Goal: Share content

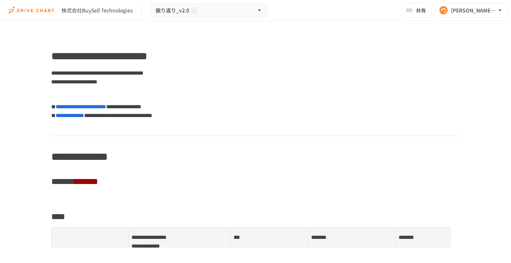
scroll to position [1371, 0]
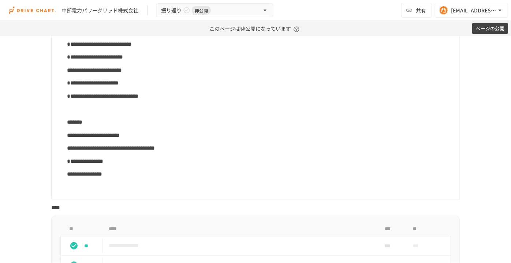
scroll to position [233, 0]
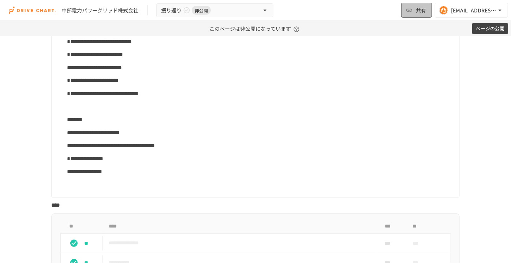
click at [426, 9] on button "共有" at bounding box center [416, 10] width 31 height 15
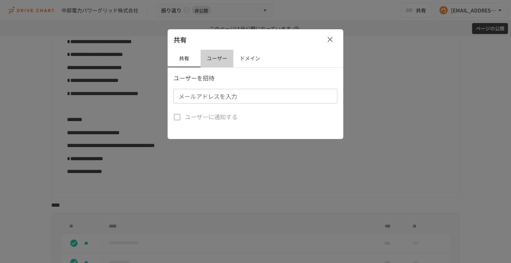
click at [219, 63] on button "ユーザー" at bounding box center [216, 59] width 33 height 18
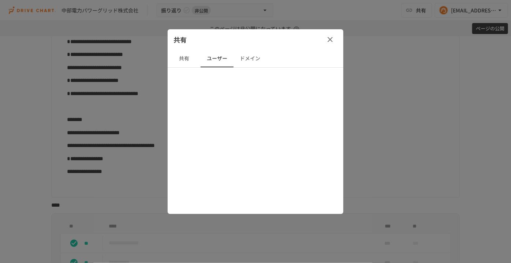
click at [238, 58] on button "ドメイン" at bounding box center [249, 59] width 33 height 18
click at [189, 60] on button "共有" at bounding box center [184, 59] width 33 height 18
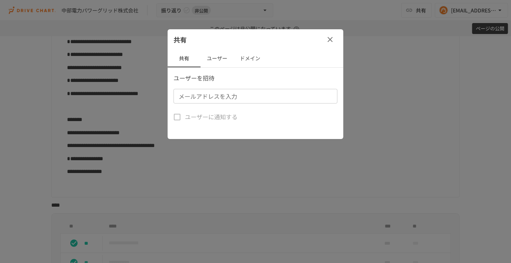
click at [180, 14] on div at bounding box center [255, 131] width 511 height 263
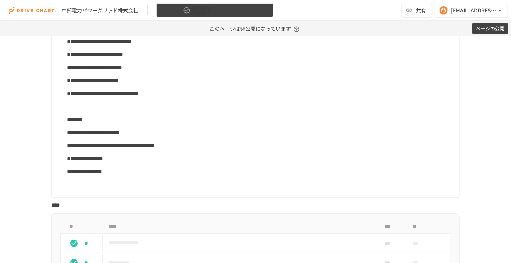
click at [181, 14] on button "振り返り 非公開" at bounding box center [214, 10] width 117 height 14
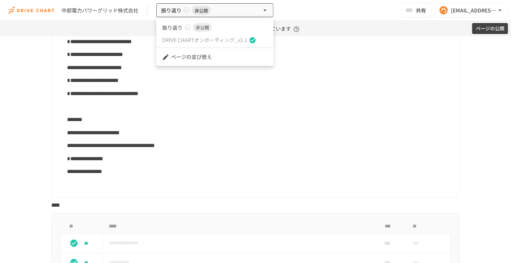
click at [189, 42] on span "DRIVE CHARTオンボーディング_v2.1" at bounding box center [204, 40] width 85 height 8
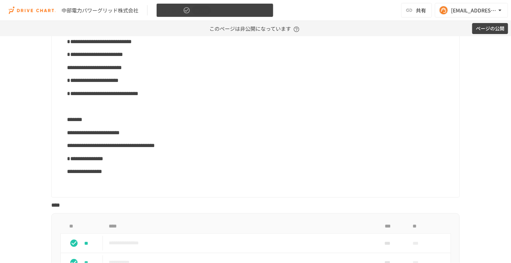
click at [227, 12] on button "振り返り 非公開" at bounding box center [214, 10] width 117 height 14
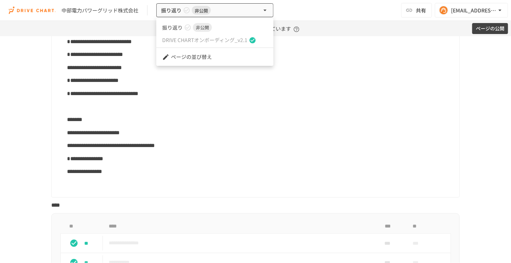
click at [218, 39] on span "DRIVE CHARTオンボーディング_v2.1" at bounding box center [204, 40] width 85 height 8
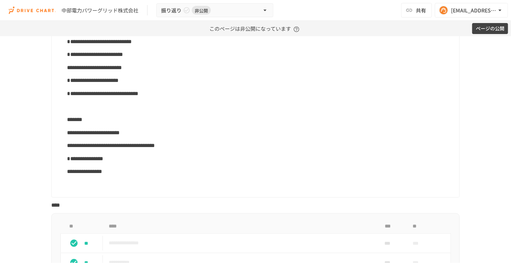
click at [321, 42] on p "**********" at bounding box center [260, 42] width 386 height 10
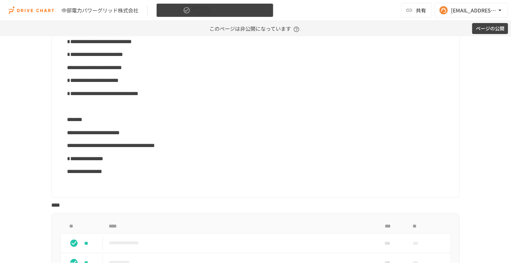
click at [240, 11] on button "振り返り 非公開" at bounding box center [214, 10] width 117 height 14
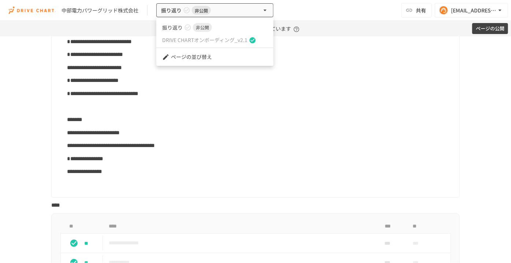
click at [216, 43] on span "DRIVE CHARTオンボーディング_v2.1" at bounding box center [204, 40] width 85 height 8
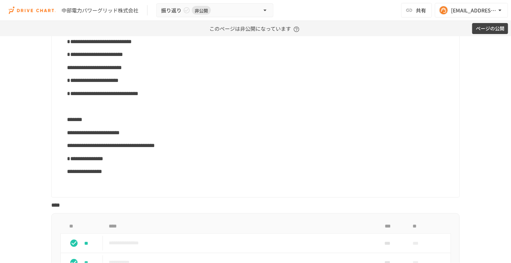
click at [367, 44] on p "**********" at bounding box center [260, 42] width 386 height 10
click at [431, 10] on button "共有" at bounding box center [416, 10] width 31 height 15
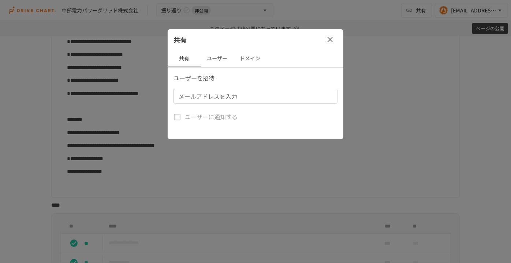
click at [203, 61] on button "ユーザー" at bounding box center [216, 59] width 33 height 18
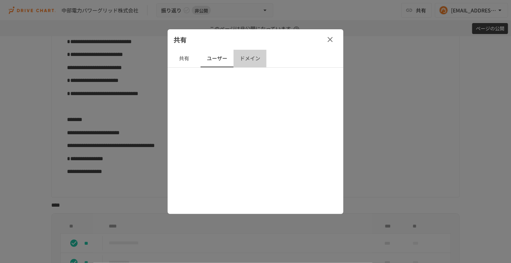
click at [236, 58] on button "ドメイン" at bounding box center [249, 59] width 33 height 18
click at [138, 85] on div at bounding box center [255, 131] width 511 height 263
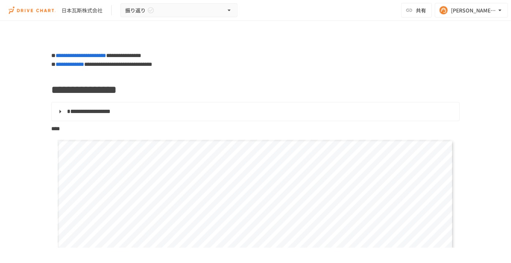
scroll to position [665, 0]
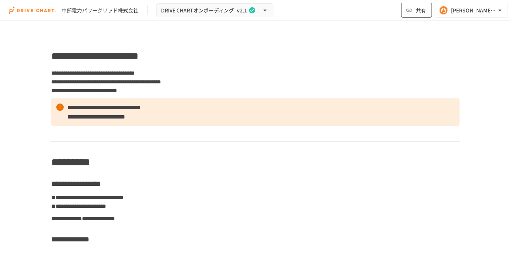
click at [424, 7] on span "共有" at bounding box center [421, 10] width 10 height 8
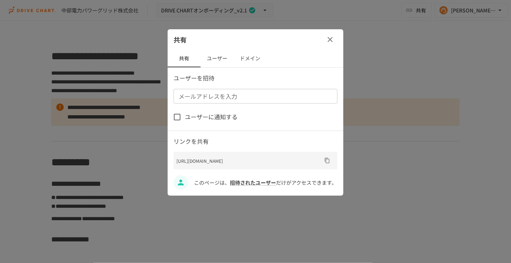
click at [217, 58] on button "ユーザー" at bounding box center [216, 59] width 33 height 18
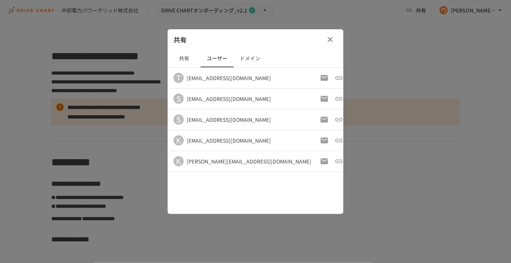
click at [86, 140] on div at bounding box center [255, 131] width 511 height 263
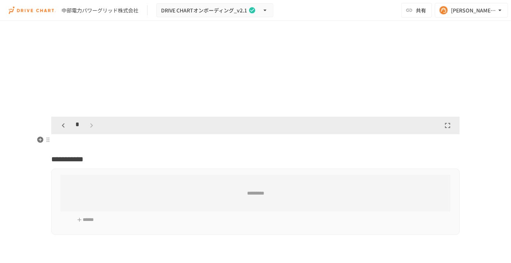
scroll to position [1450, 0]
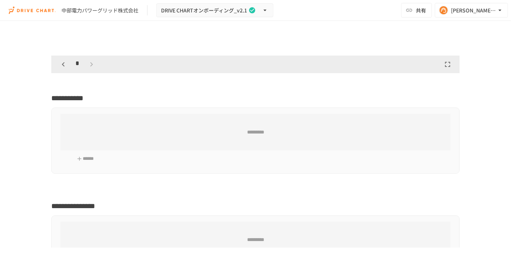
click at [87, 63] on div "*" at bounding box center [77, 64] width 41 height 12
click at [61, 61] on icon "button" at bounding box center [63, 64] width 9 height 9
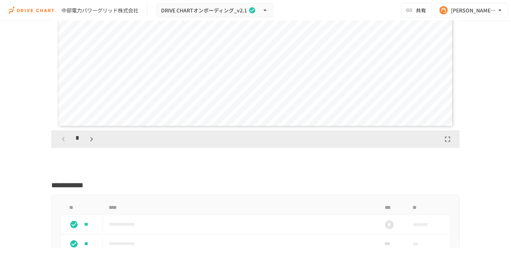
scroll to position [719, 0]
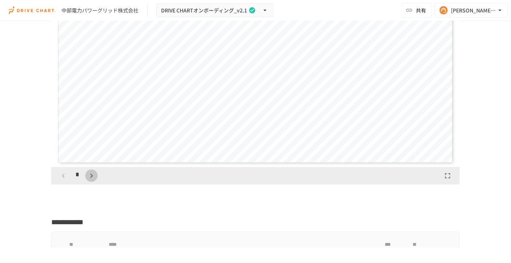
click at [89, 172] on icon "button" at bounding box center [91, 176] width 9 height 9
click at [87, 172] on icon "button" at bounding box center [91, 176] width 9 height 9
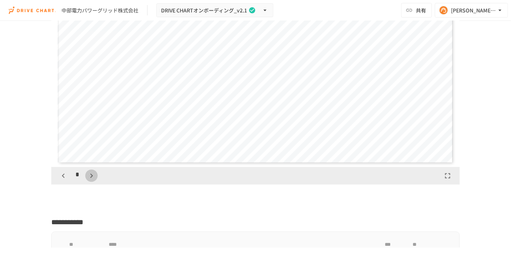
click at [87, 172] on icon "button" at bounding box center [91, 176] width 9 height 9
click at [89, 172] on button "button" at bounding box center [95, 176] width 12 height 12
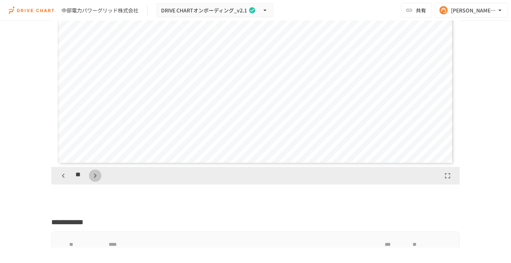
scroll to position [2286, 0]
click at [86, 171] on div "**" at bounding box center [79, 176] width 44 height 12
click at [91, 175] on icon "button" at bounding box center [95, 176] width 9 height 9
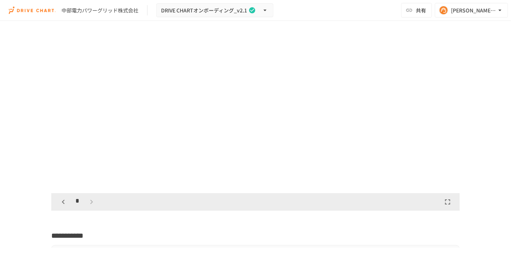
scroll to position [1417, 0]
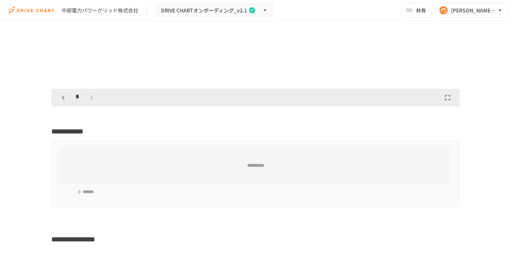
click at [62, 95] on icon "button" at bounding box center [63, 97] width 3 height 4
click at [61, 94] on icon "button" at bounding box center [63, 97] width 9 height 9
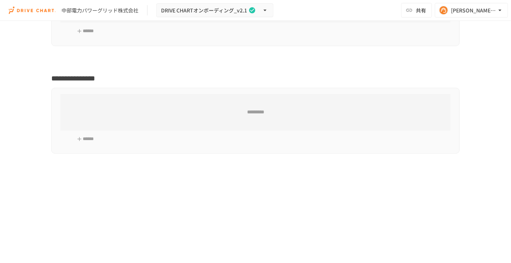
scroll to position [1583, 0]
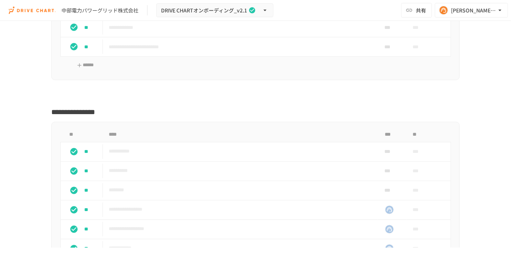
scroll to position [1762, 0]
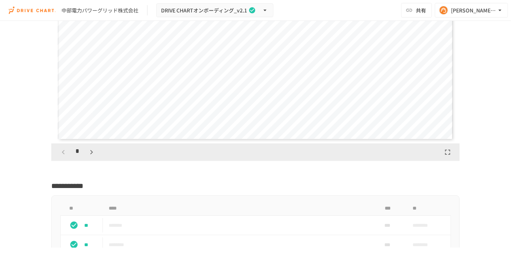
click at [91, 148] on icon "button" at bounding box center [91, 152] width 9 height 9
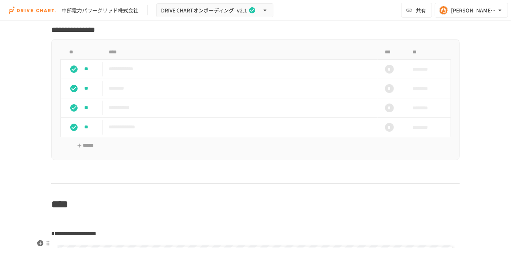
scroll to position [1330, 0]
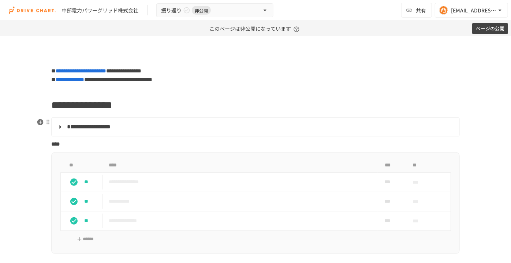
drag, startPoint x: 59, startPoint y: 124, endPoint x: 66, endPoint y: 124, distance: 6.6
click at [59, 124] on summary "**********" at bounding box center [254, 127] width 397 height 10
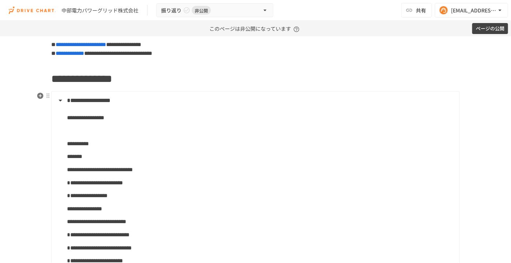
scroll to position [66, 0]
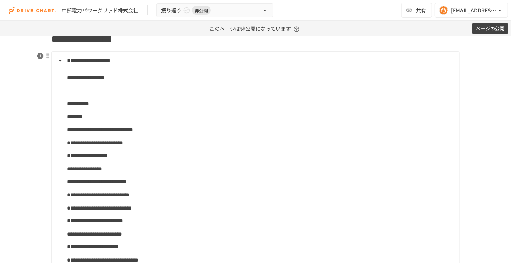
click at [104, 78] on span "**********" at bounding box center [85, 77] width 37 height 5
click at [104, 79] on span "**********" at bounding box center [85, 77] width 37 height 5
click at [167, 79] on p "**********" at bounding box center [260, 78] width 386 height 10
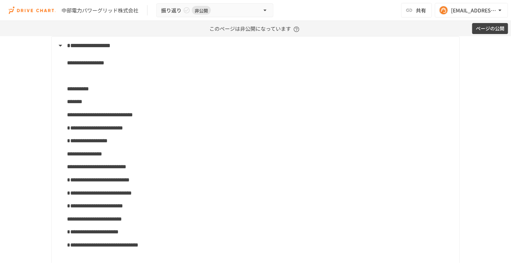
scroll to position [0, 0]
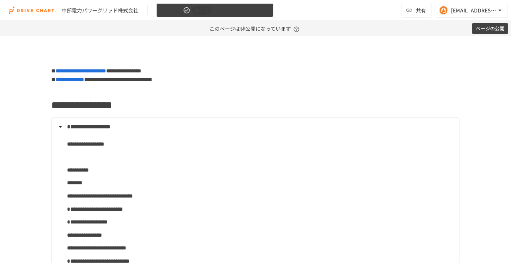
click at [267, 11] on icon "button" at bounding box center [264, 10] width 7 height 7
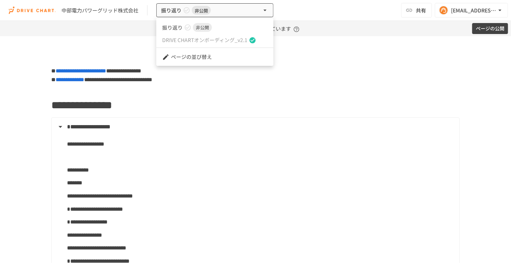
click at [419, 12] on div at bounding box center [255, 131] width 511 height 263
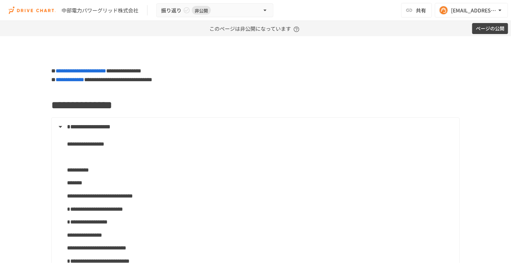
click at [419, 12] on span "共有" at bounding box center [421, 10] width 10 height 8
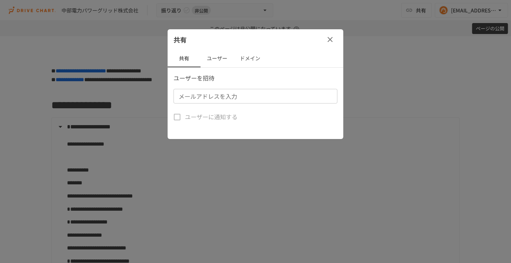
click at [215, 56] on button "ユーザー" at bounding box center [216, 59] width 33 height 18
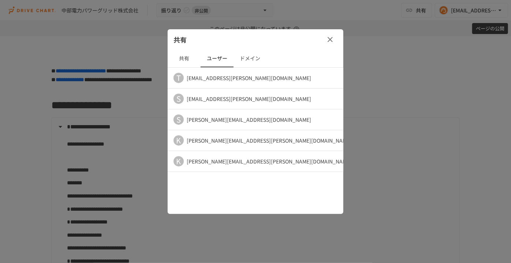
click at [363, 71] on div at bounding box center [255, 131] width 511 height 263
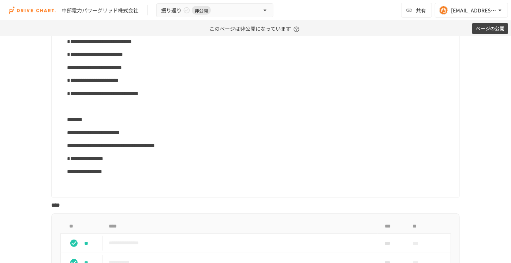
scroll to position [61, 0]
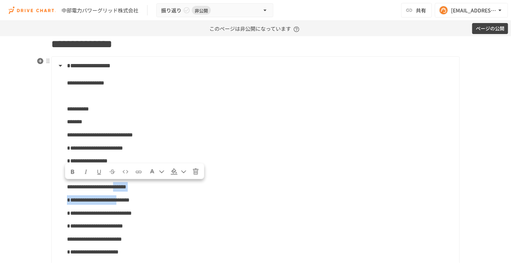
drag, startPoint x: 49, startPoint y: 94, endPoint x: 100, endPoint y: 74, distance: 55.4
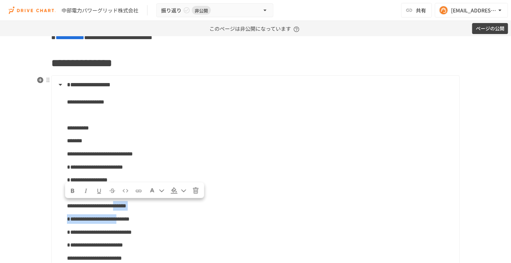
scroll to position [28, 0]
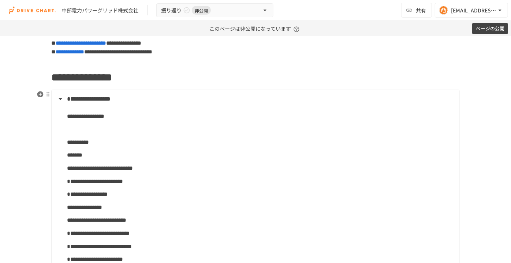
drag, startPoint x: 51, startPoint y: 68, endPoint x: 88, endPoint y: 94, distance: 44.9
drag, startPoint x: 52, startPoint y: 71, endPoint x: 116, endPoint y: 74, distance: 64.4
click at [112, 75] on span "**********" at bounding box center [81, 77] width 61 height 11
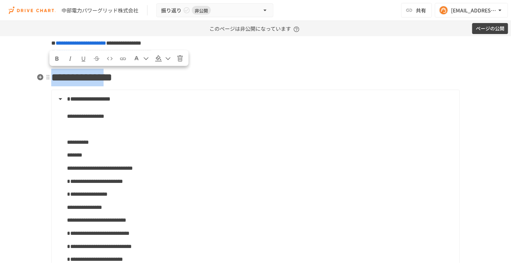
click at [51, 75] on span "**********" at bounding box center [81, 77] width 61 height 11
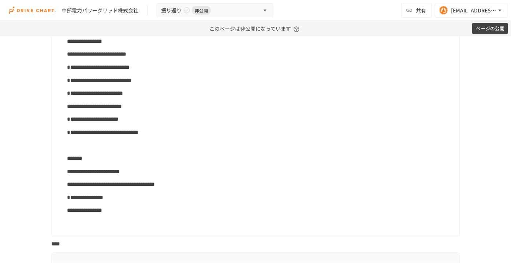
drag, startPoint x: 50, startPoint y: 75, endPoint x: 160, endPoint y: 185, distance: 155.2
click at [162, 189] on div "**********" at bounding box center [255, 151] width 446 height 582
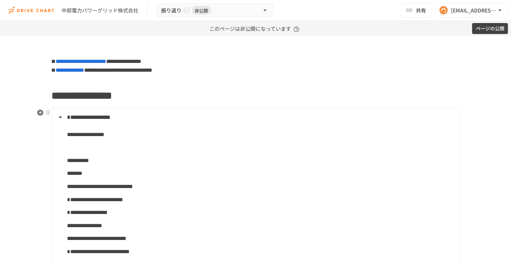
scroll to position [0, 0]
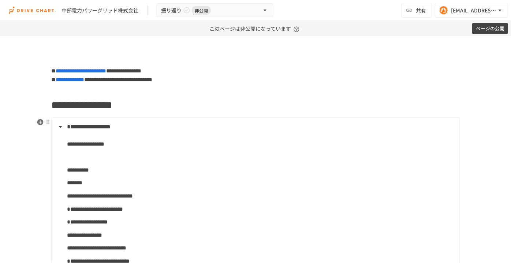
drag, startPoint x: 53, startPoint y: 91, endPoint x: 63, endPoint y: 86, distance: 11.0
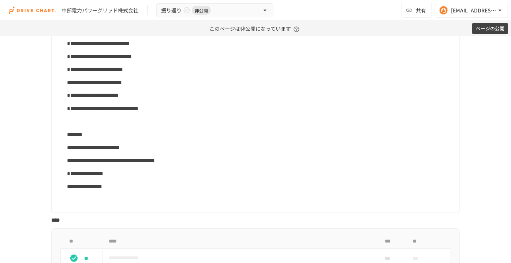
scroll to position [233, 0]
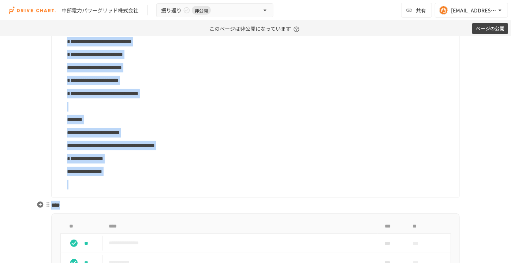
drag, startPoint x: 49, startPoint y: 93, endPoint x: 93, endPoint y: 206, distance: 120.9
click at [93, 206] on div "**********" at bounding box center [255, 112] width 446 height 582
copy div "**********"
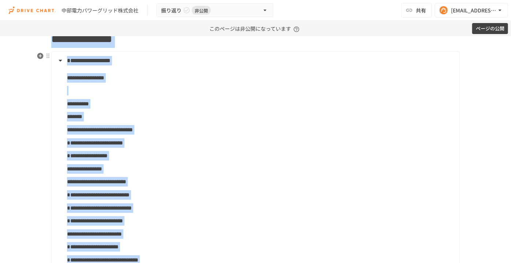
scroll to position [0, 0]
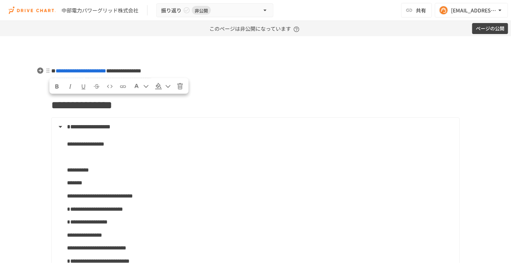
click at [368, 70] on p "**********" at bounding box center [255, 75] width 408 height 18
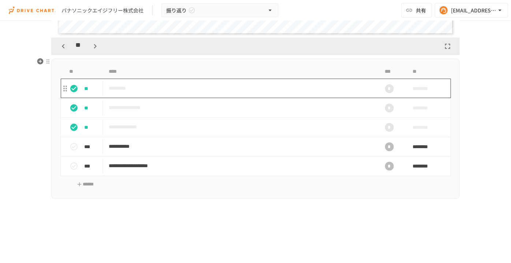
scroll to position [807, 0]
